Goal: Use online tool/utility: Utilize a website feature to perform a specific function

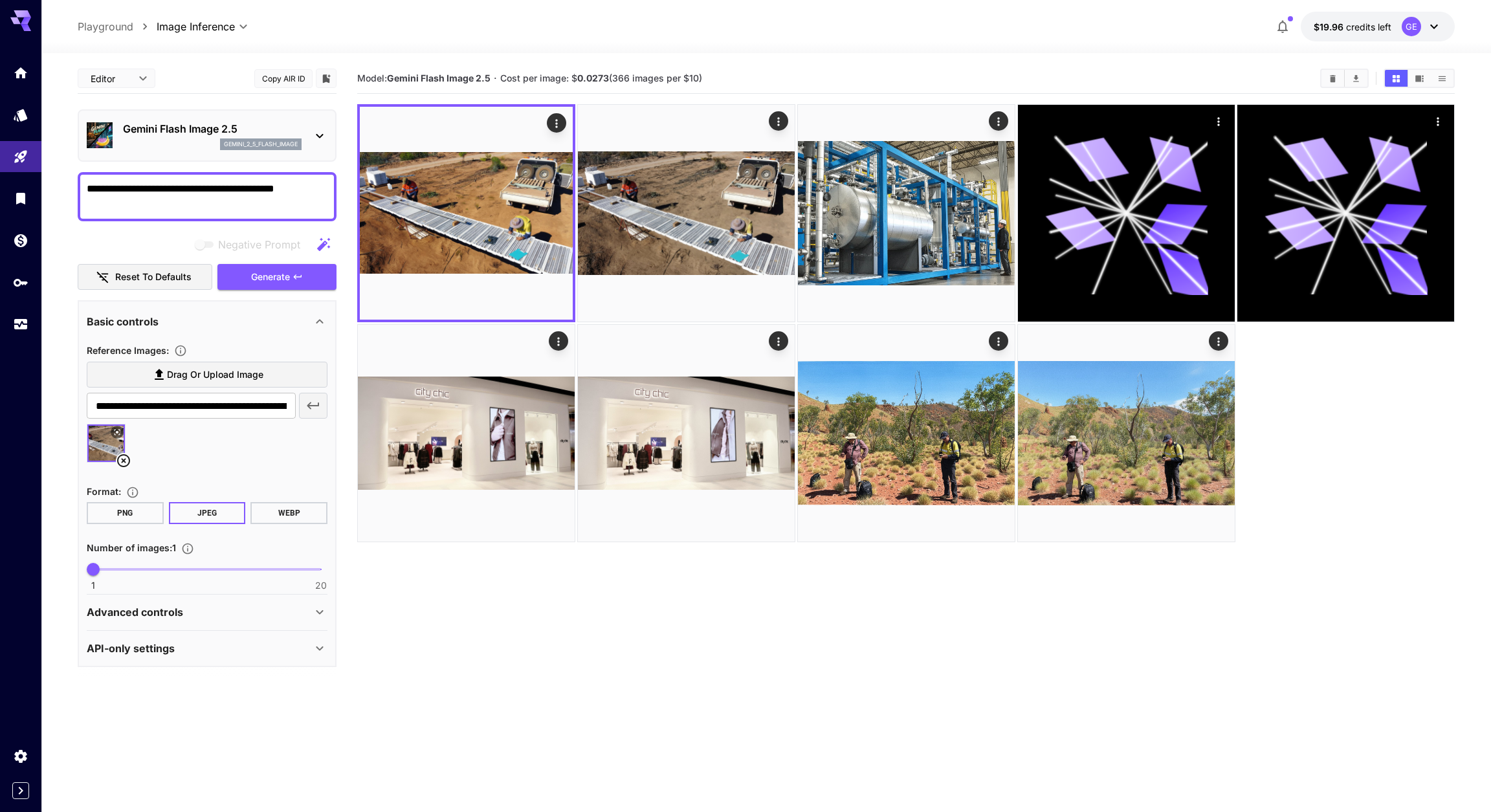
click at [125, 464] on icon at bounding box center [123, 460] width 13 height 13
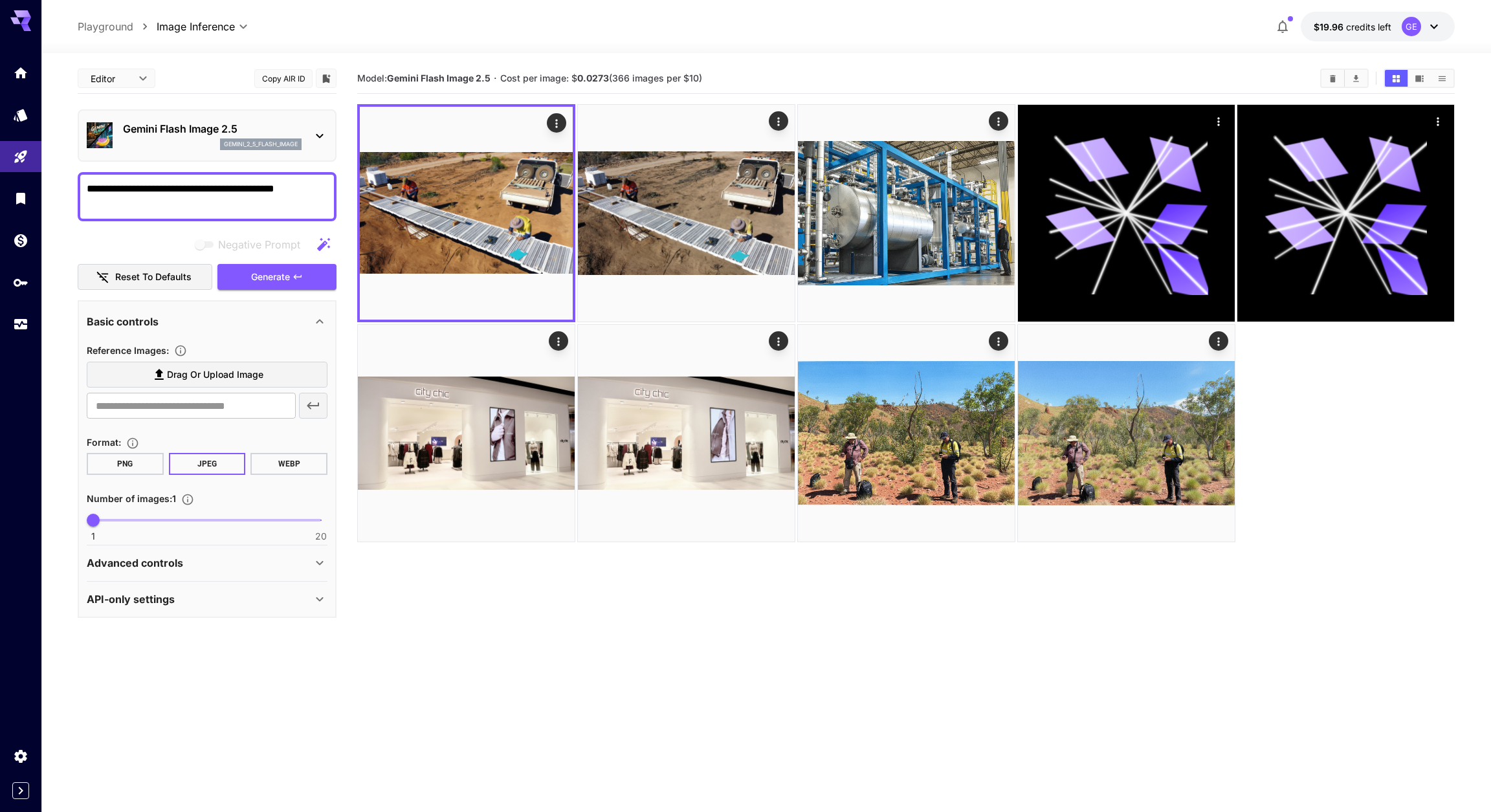
drag, startPoint x: 87, startPoint y: 194, endPoint x: 295, endPoint y: 194, distance: 208.0
click at [312, 191] on textarea "**********" at bounding box center [207, 197] width 241 height 31
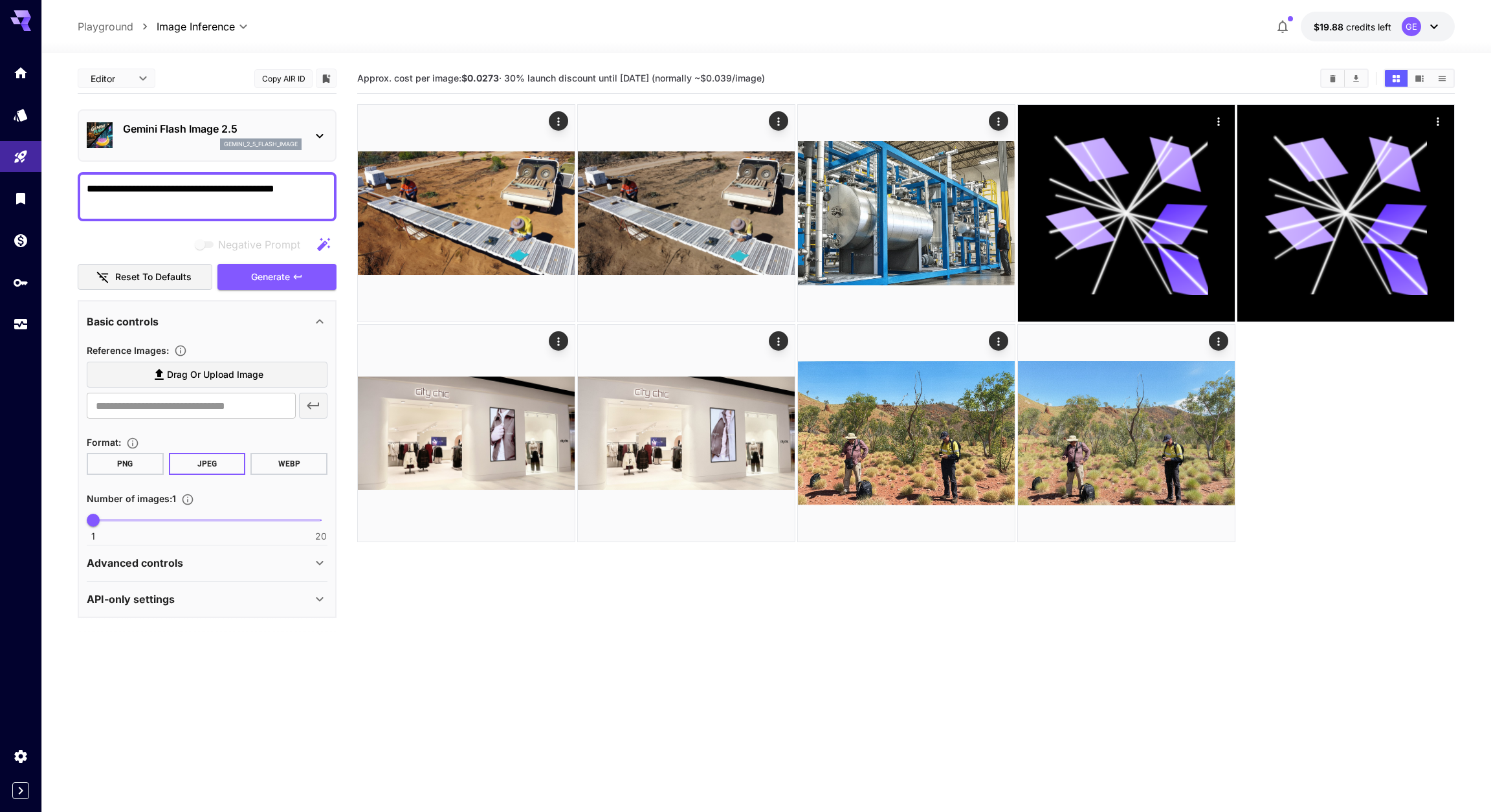
type textarea "**********"
click at [221, 383] on span "Drag or upload image" at bounding box center [214, 375] width 96 height 16
click at [0, 0] on input "Drag or upload image" at bounding box center [0, 0] width 0 height 0
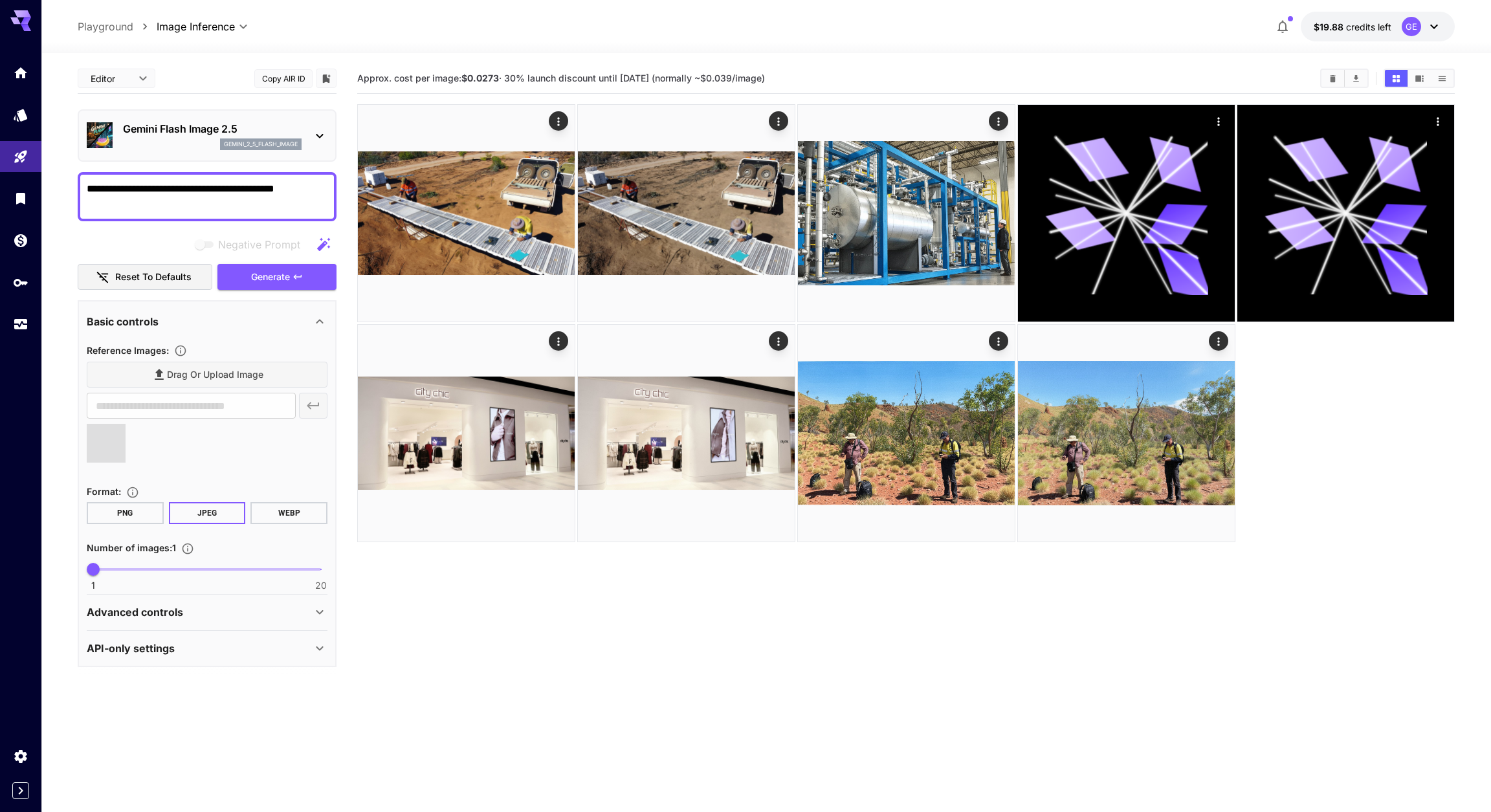
type input "**********"
click at [261, 285] on span "Generate" at bounding box center [271, 277] width 39 height 16
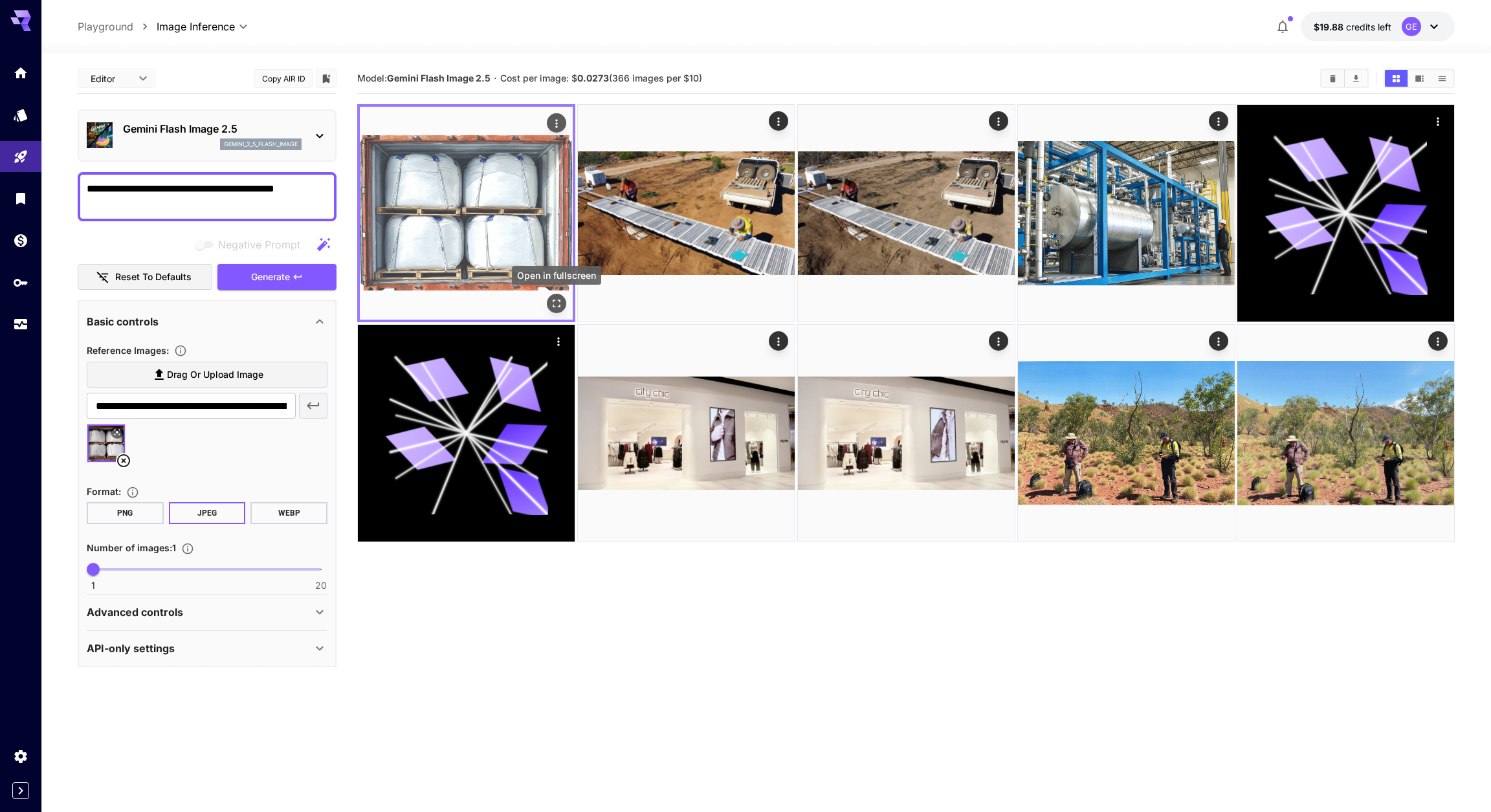
click at [558, 304] on icon "Open in fullscreen" at bounding box center [556, 303] width 13 height 13
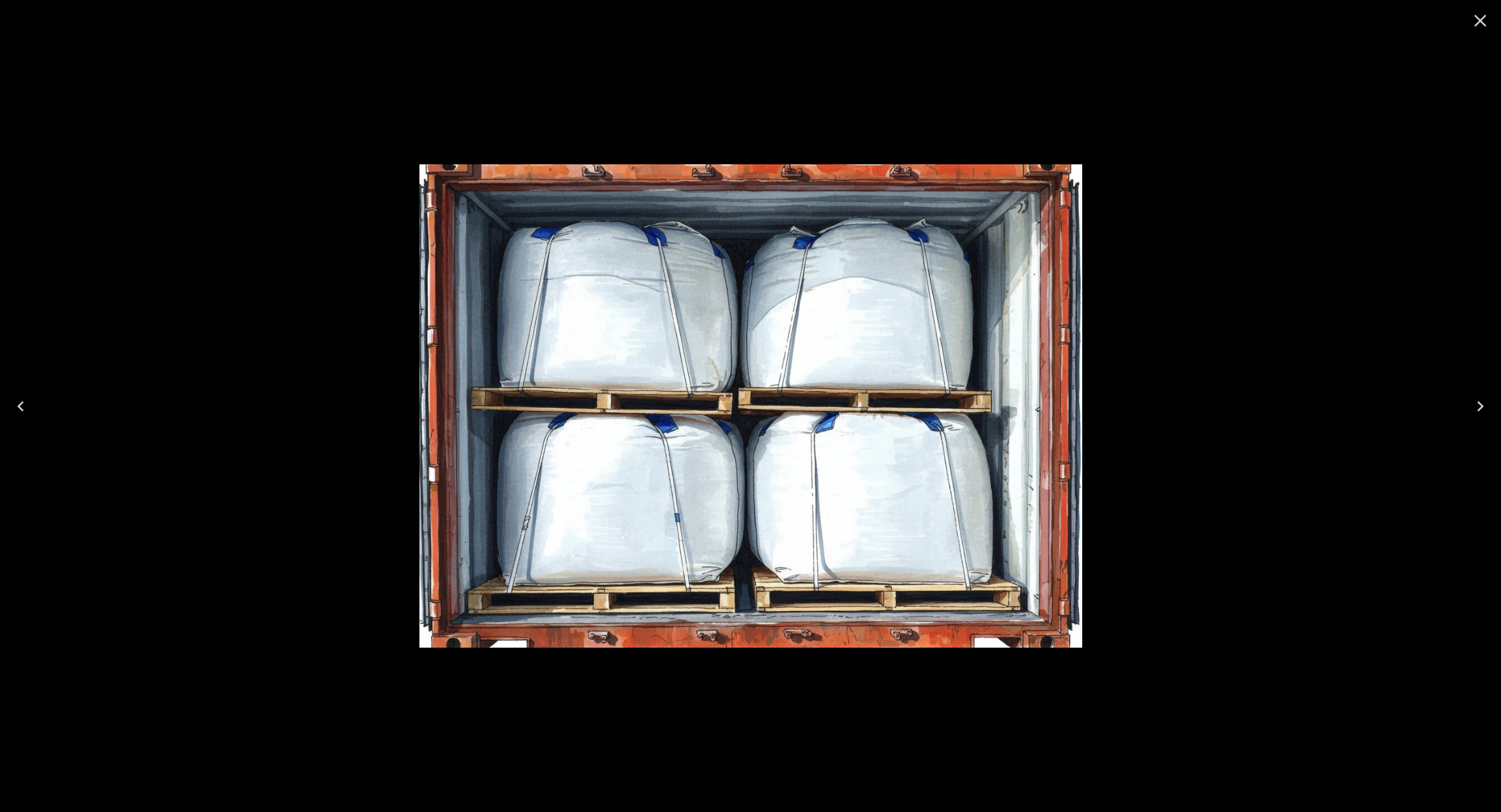
click at [1482, 22] on icon "Close" at bounding box center [1480, 20] width 21 height 21
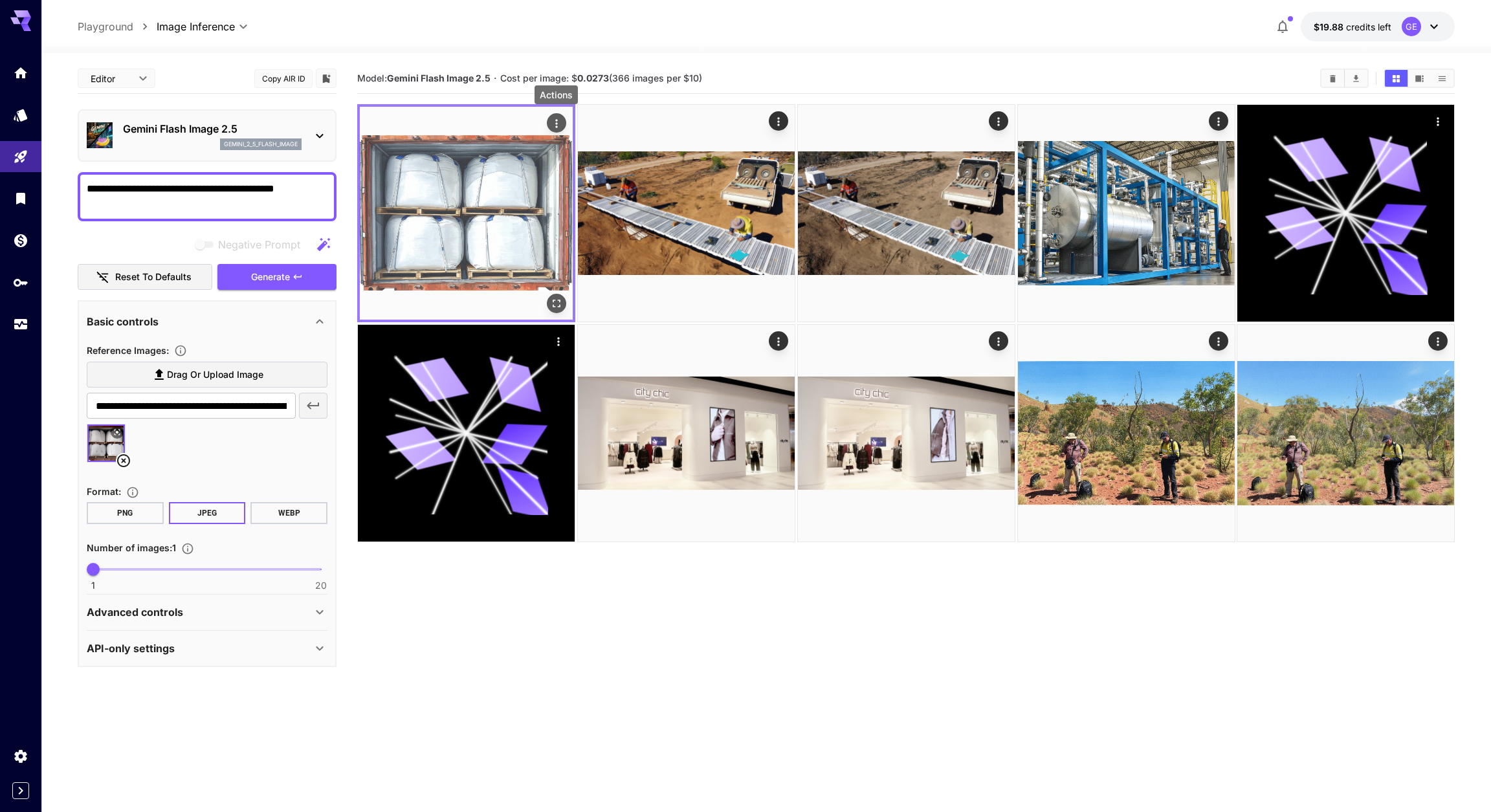
click at [560, 123] on icon "Actions" at bounding box center [556, 123] width 13 height 13
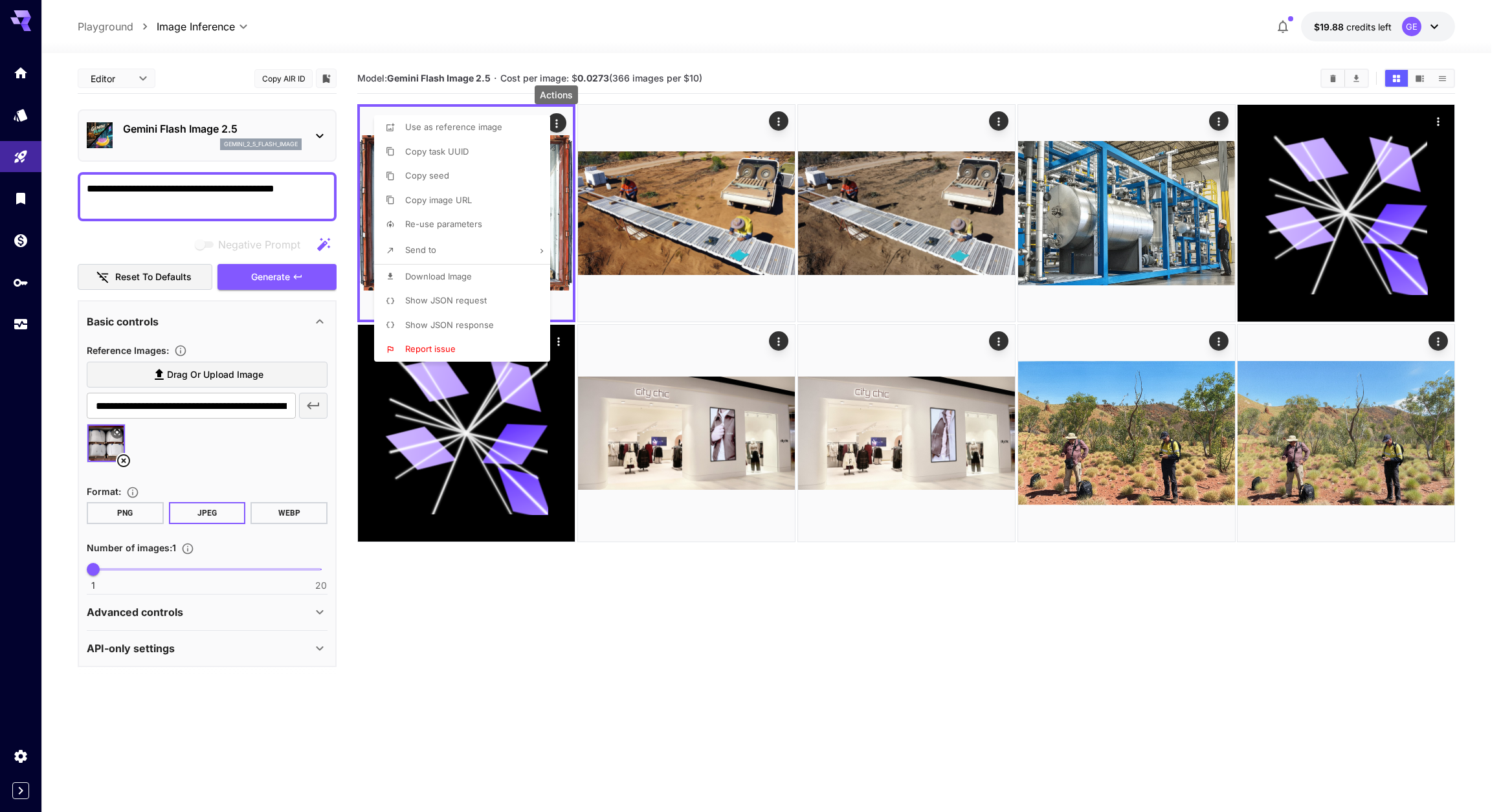
click at [438, 281] on span "Download Image" at bounding box center [438, 276] width 66 height 10
click at [597, 669] on div at bounding box center [750, 406] width 1501 height 812
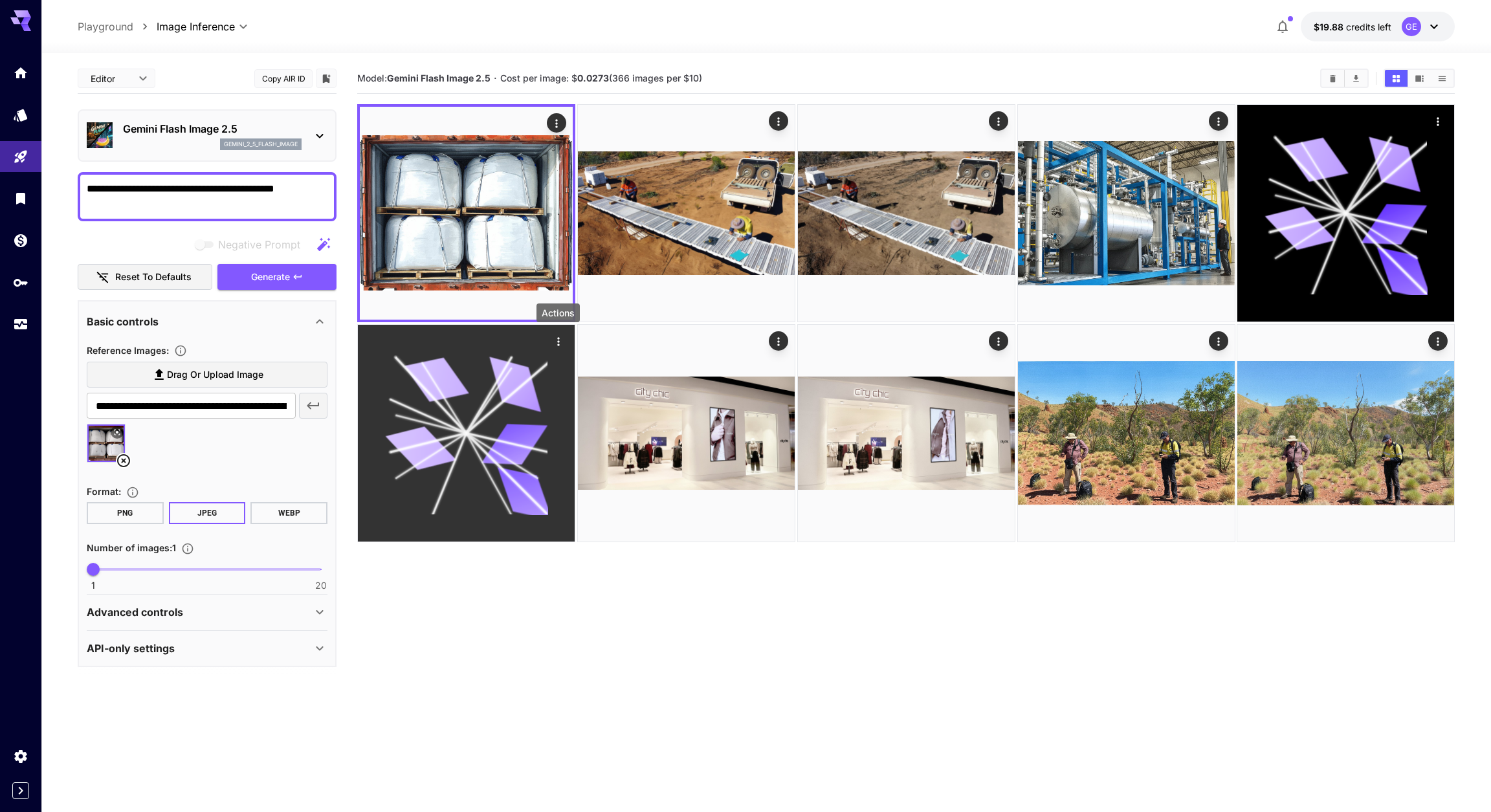
click at [555, 338] on icon "Actions" at bounding box center [558, 342] width 13 height 13
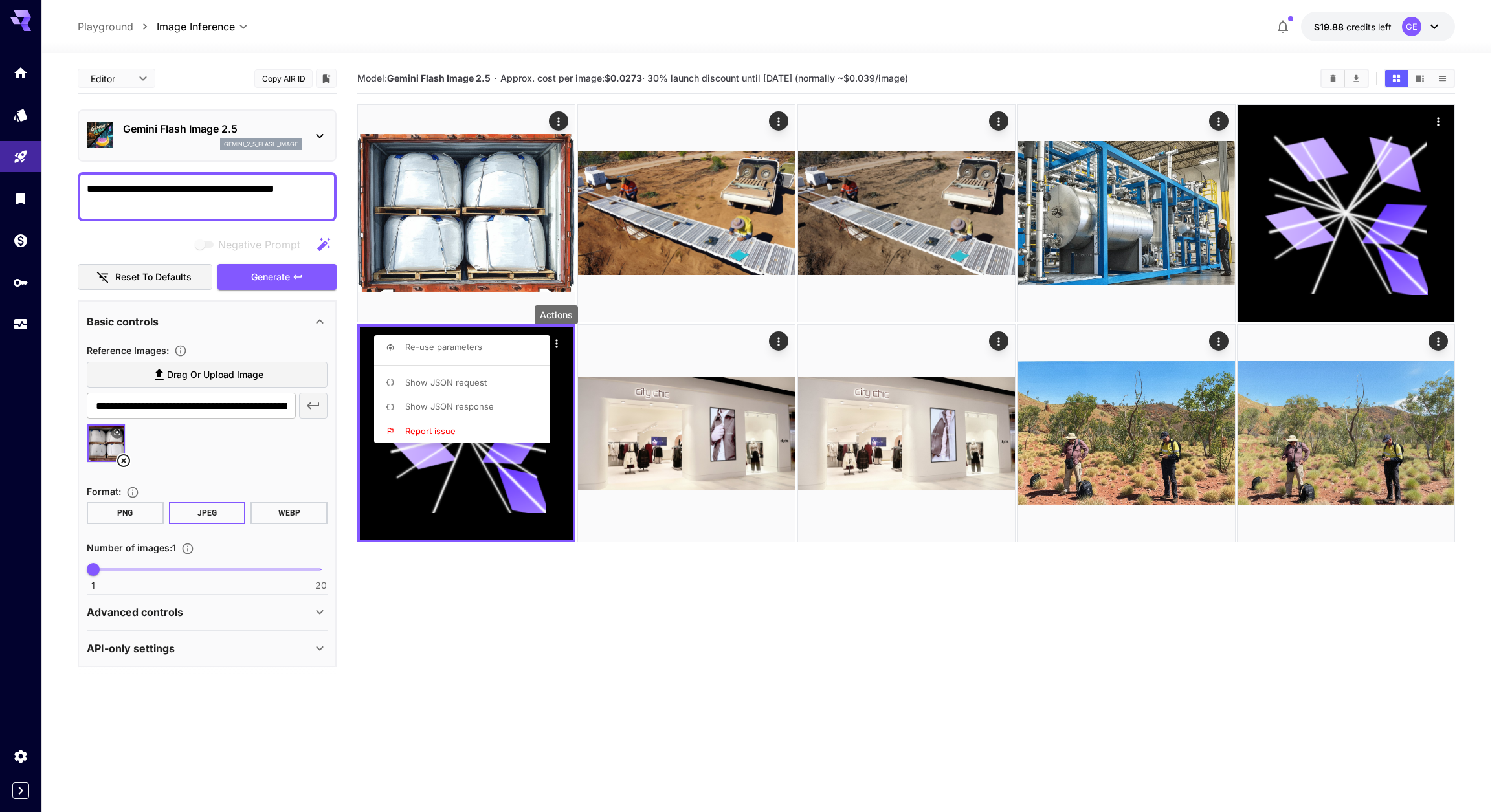
click at [611, 719] on div at bounding box center [750, 406] width 1501 height 812
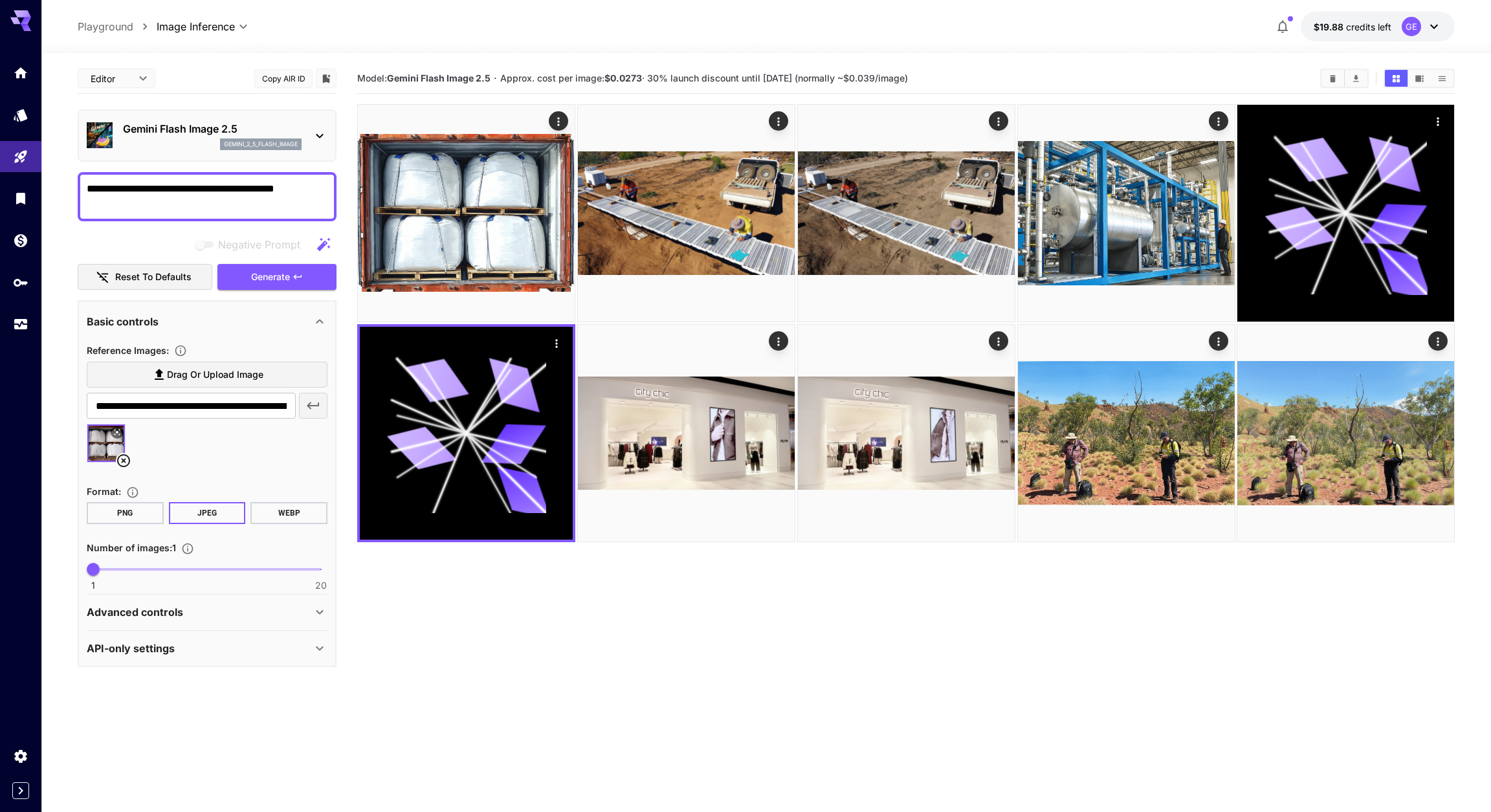
click at [125, 467] on icon at bounding box center [123, 460] width 13 height 13
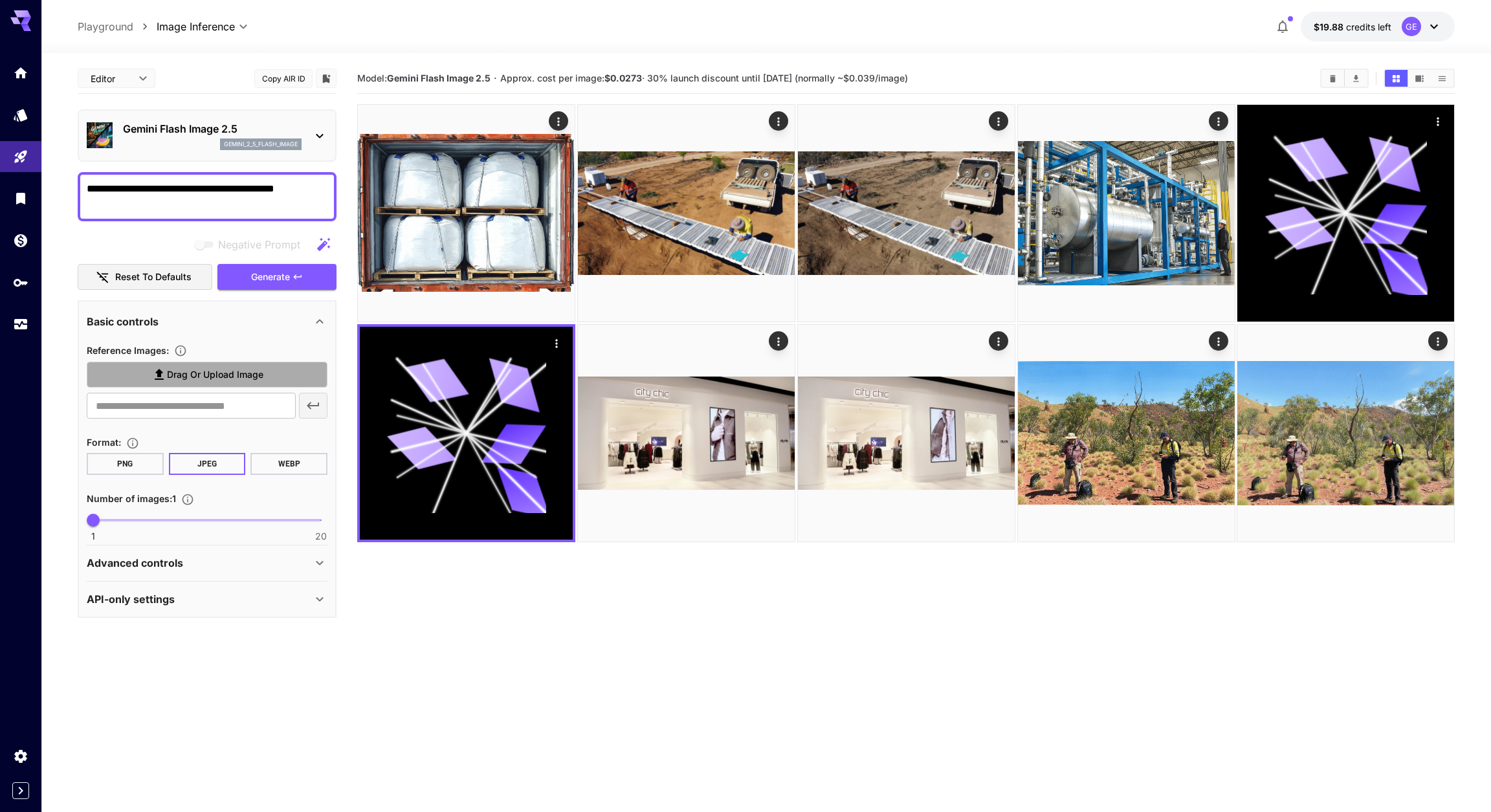
click at [191, 376] on span "Drag or upload image" at bounding box center [214, 375] width 96 height 16
click at [0, 0] on input "Drag or upload image" at bounding box center [0, 0] width 0 height 0
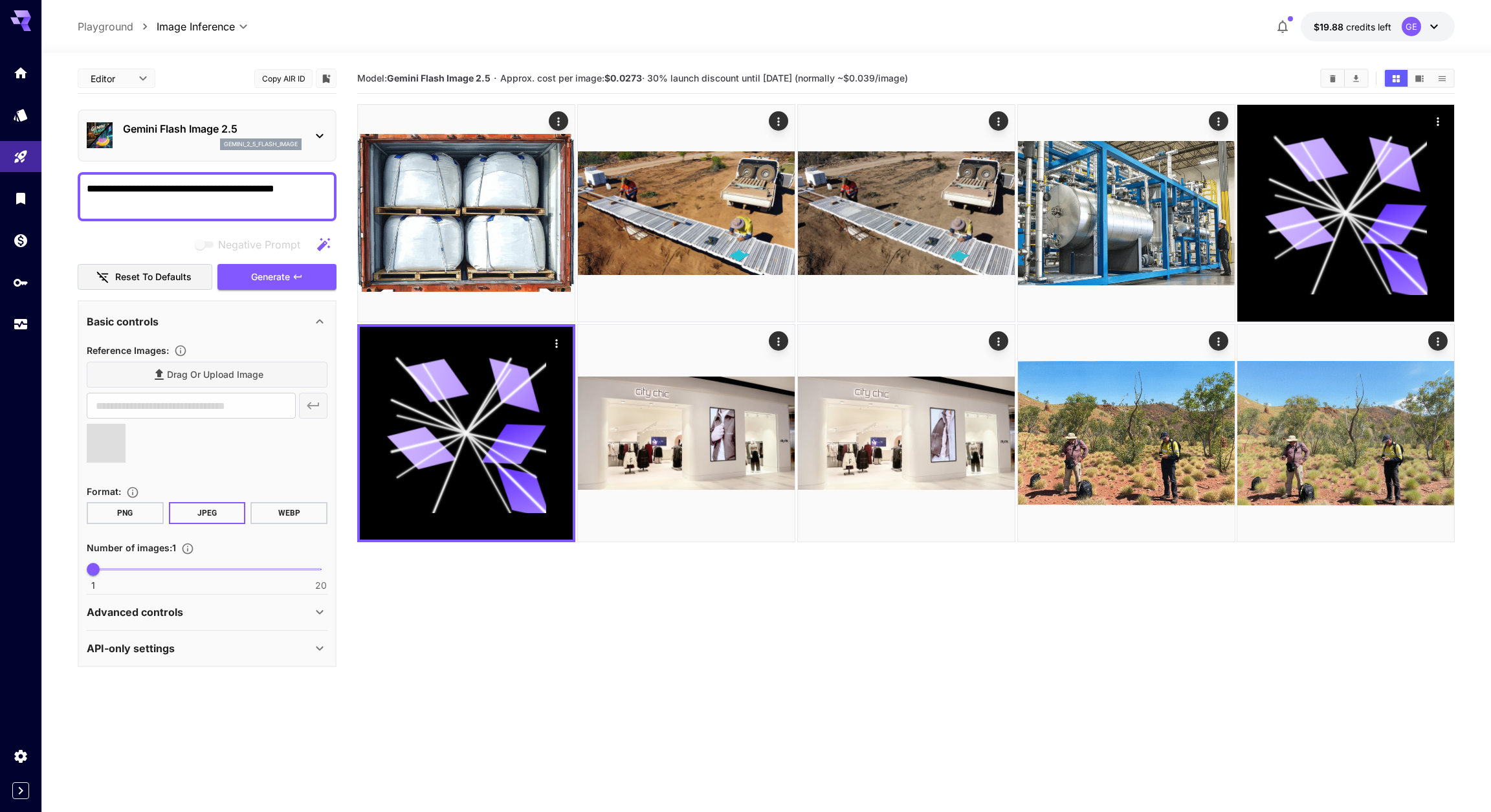
type input "**********"
click at [264, 284] on span "Generate" at bounding box center [271, 277] width 39 height 16
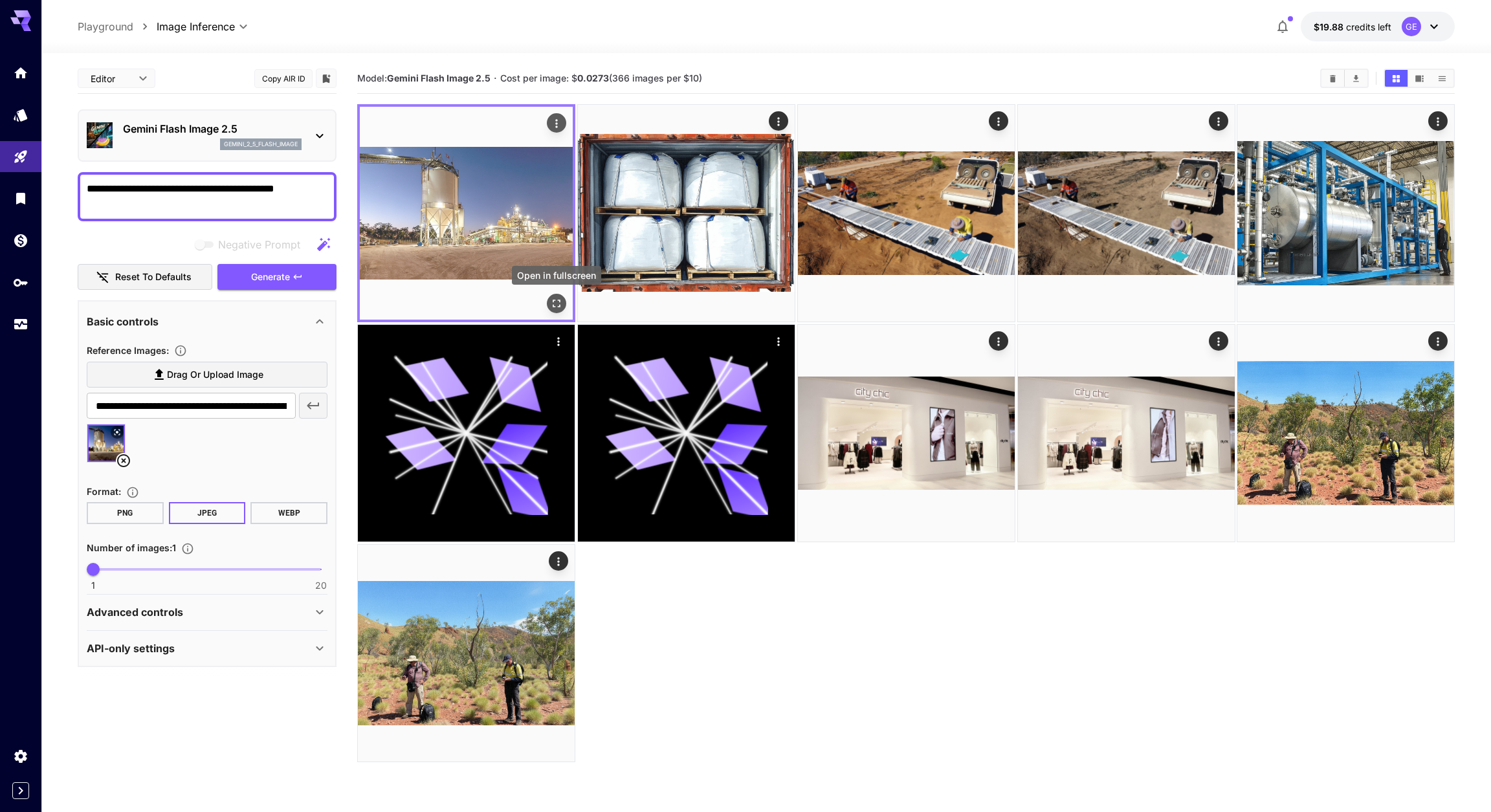
click at [557, 305] on icon "Open in fullscreen" at bounding box center [556, 303] width 13 height 13
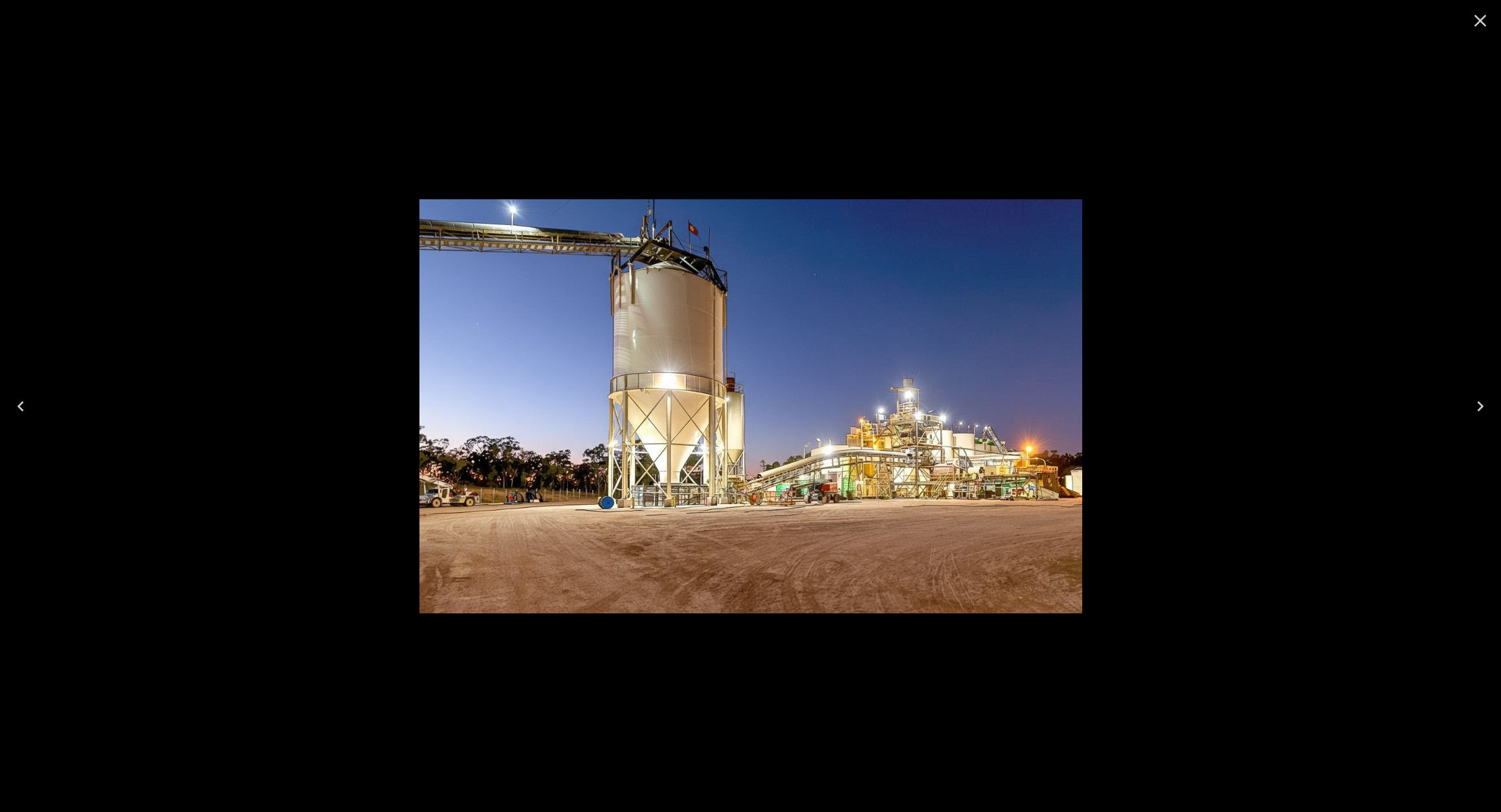
click at [1482, 17] on icon "Close" at bounding box center [1480, 20] width 21 height 21
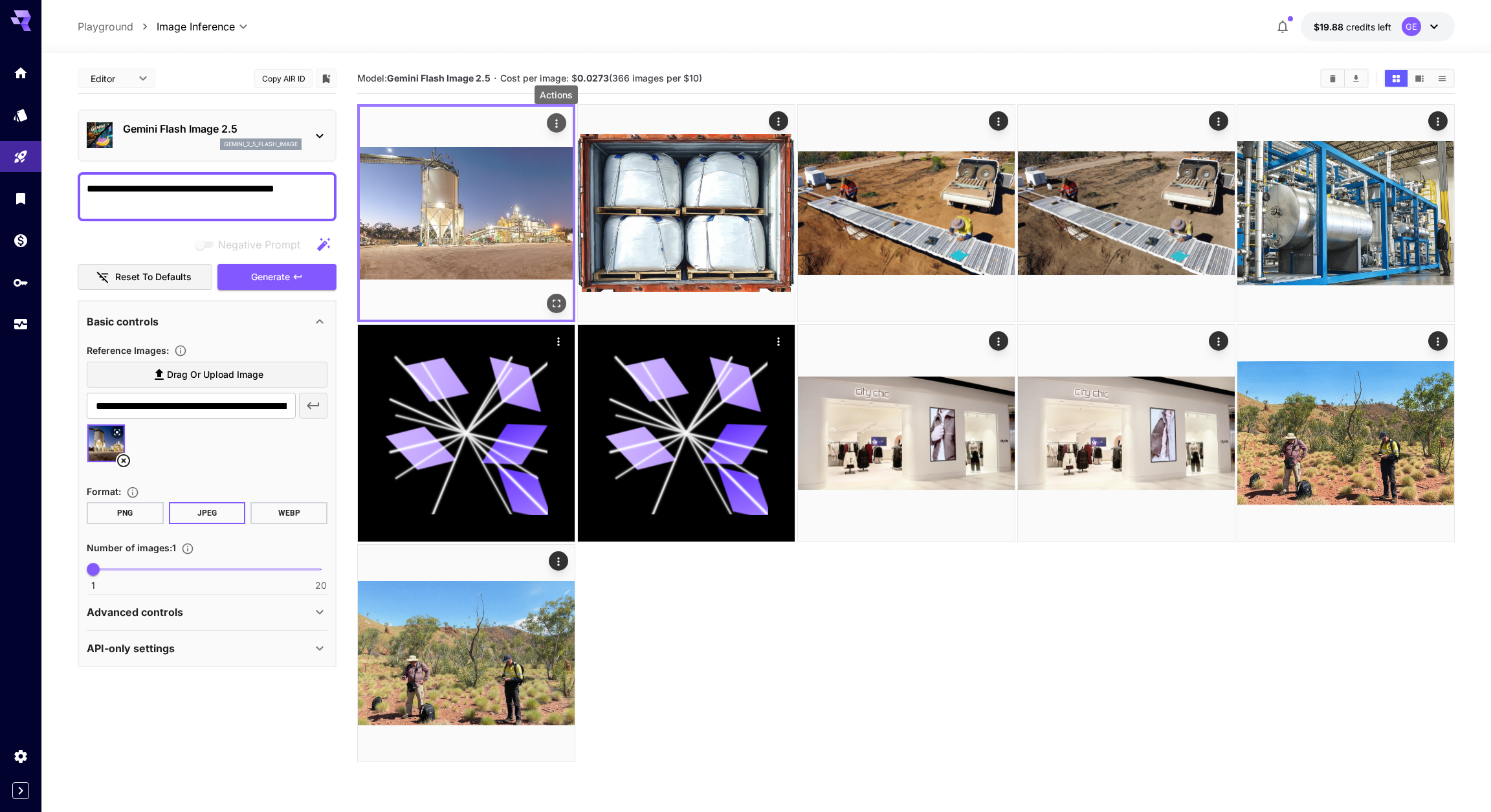
click at [559, 123] on icon "Actions" at bounding box center [556, 123] width 13 height 13
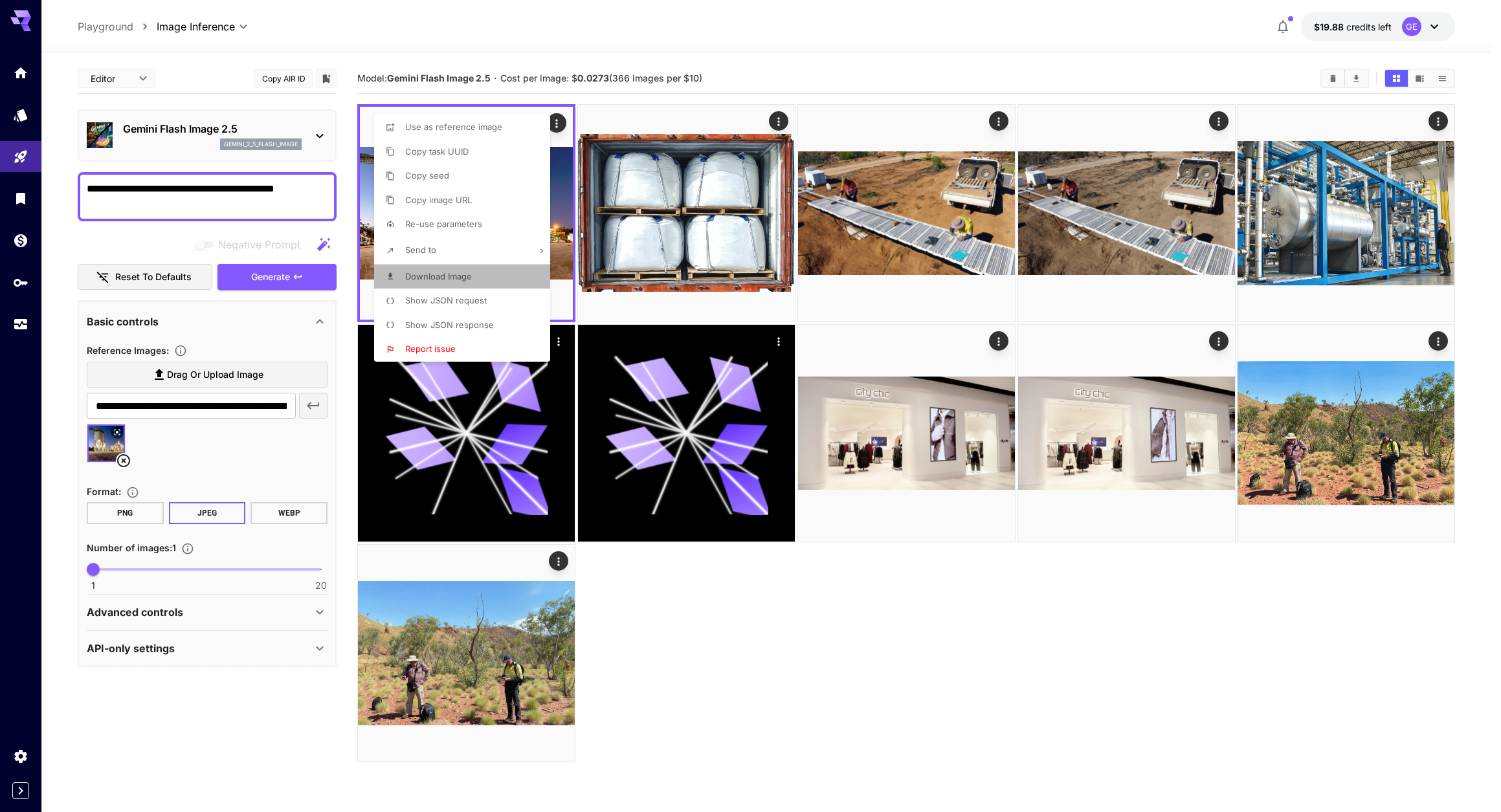
click at [425, 281] on span "Download Image" at bounding box center [438, 276] width 66 height 10
